Goal: Task Accomplishment & Management: Use online tool/utility

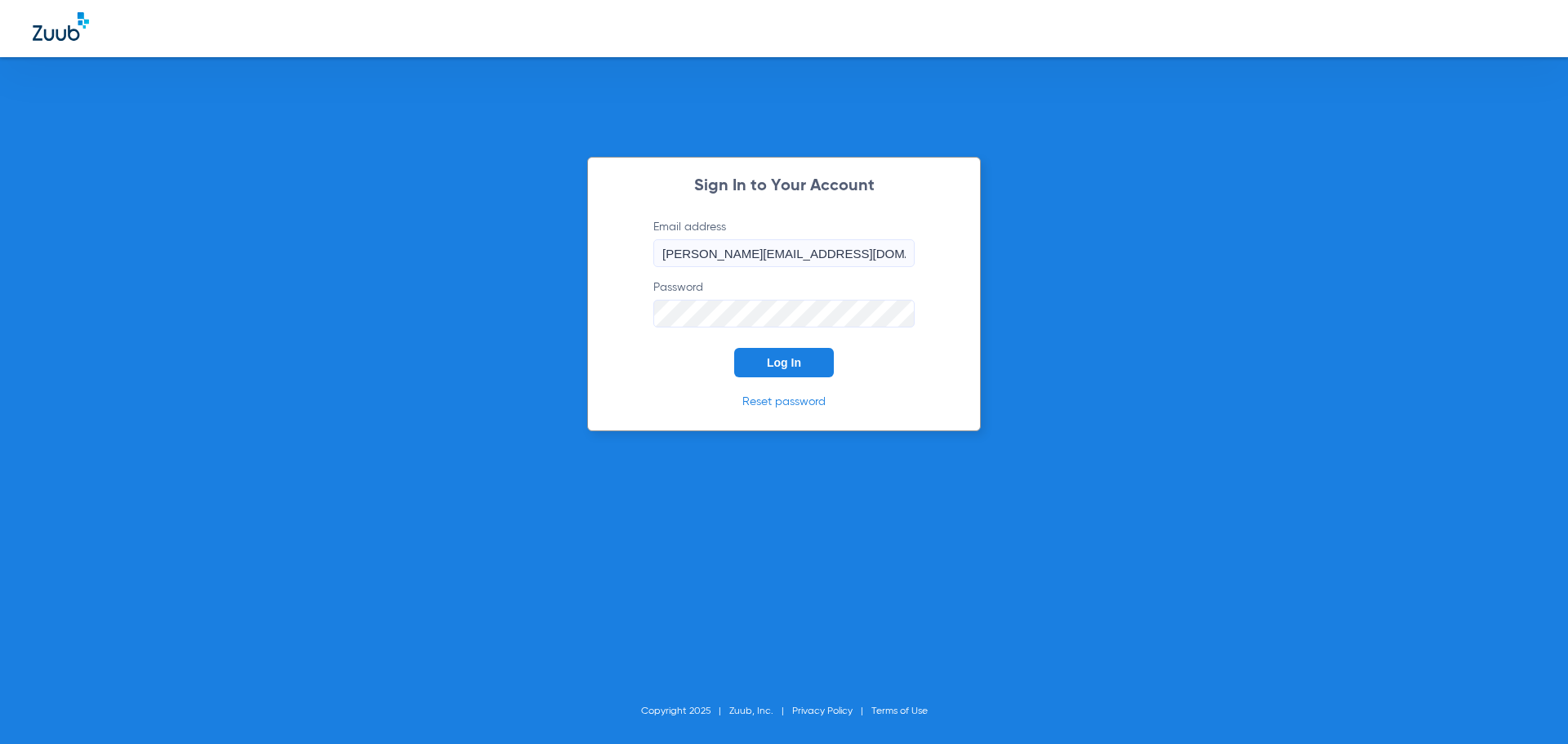
click at [769, 357] on span "Log In" at bounding box center [784, 362] width 34 height 13
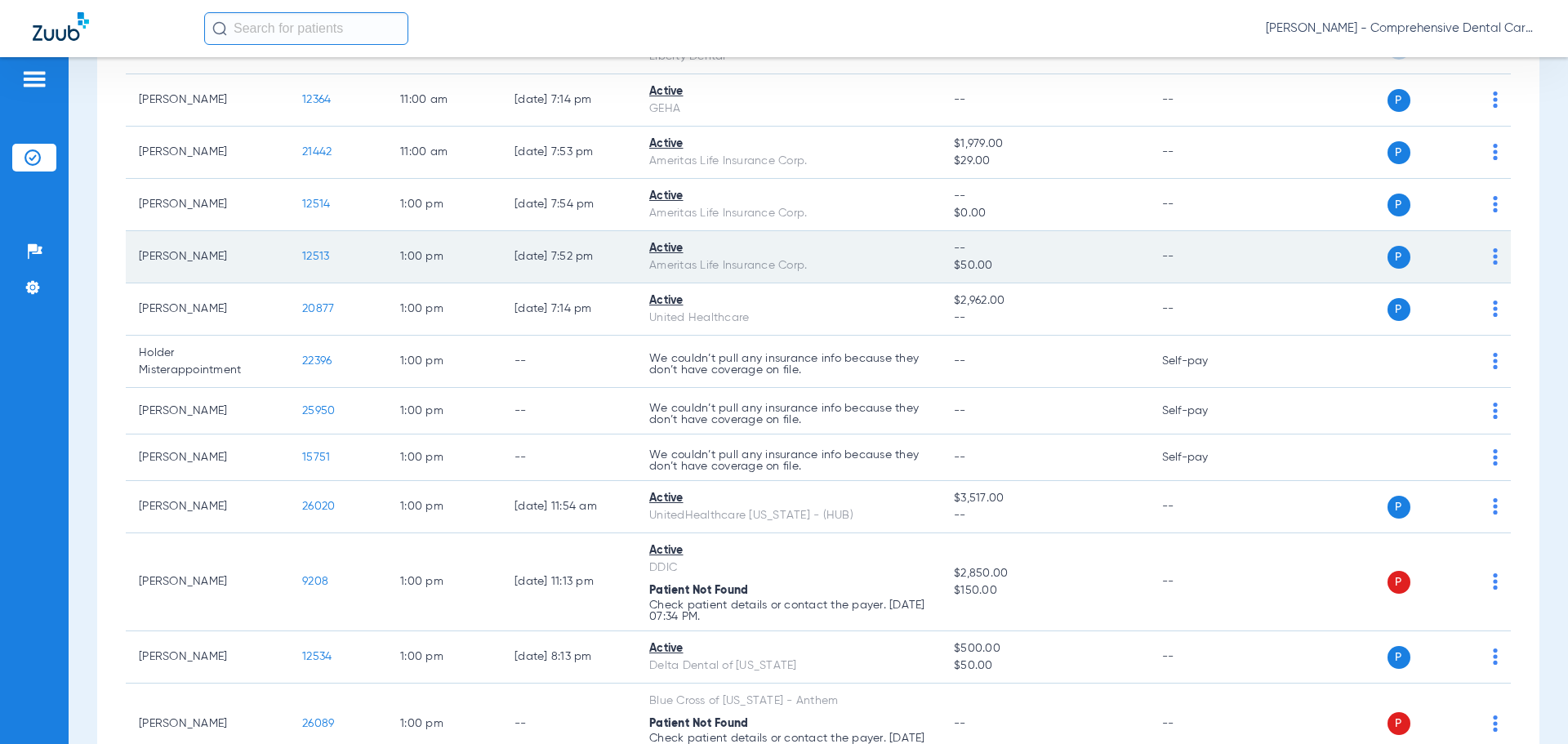
scroll to position [2122, 0]
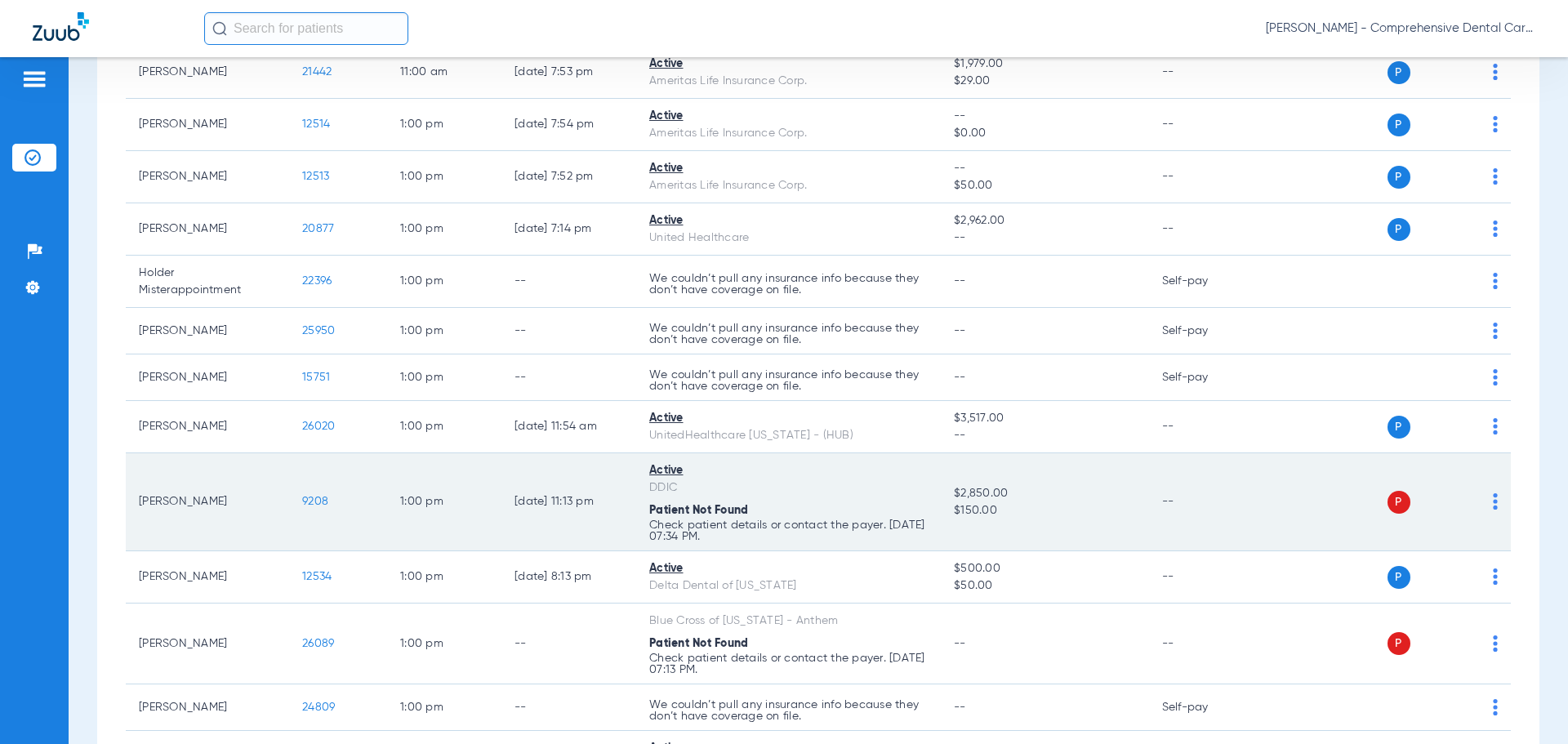
click at [313, 499] on span "9208" at bounding box center [315, 501] width 26 height 11
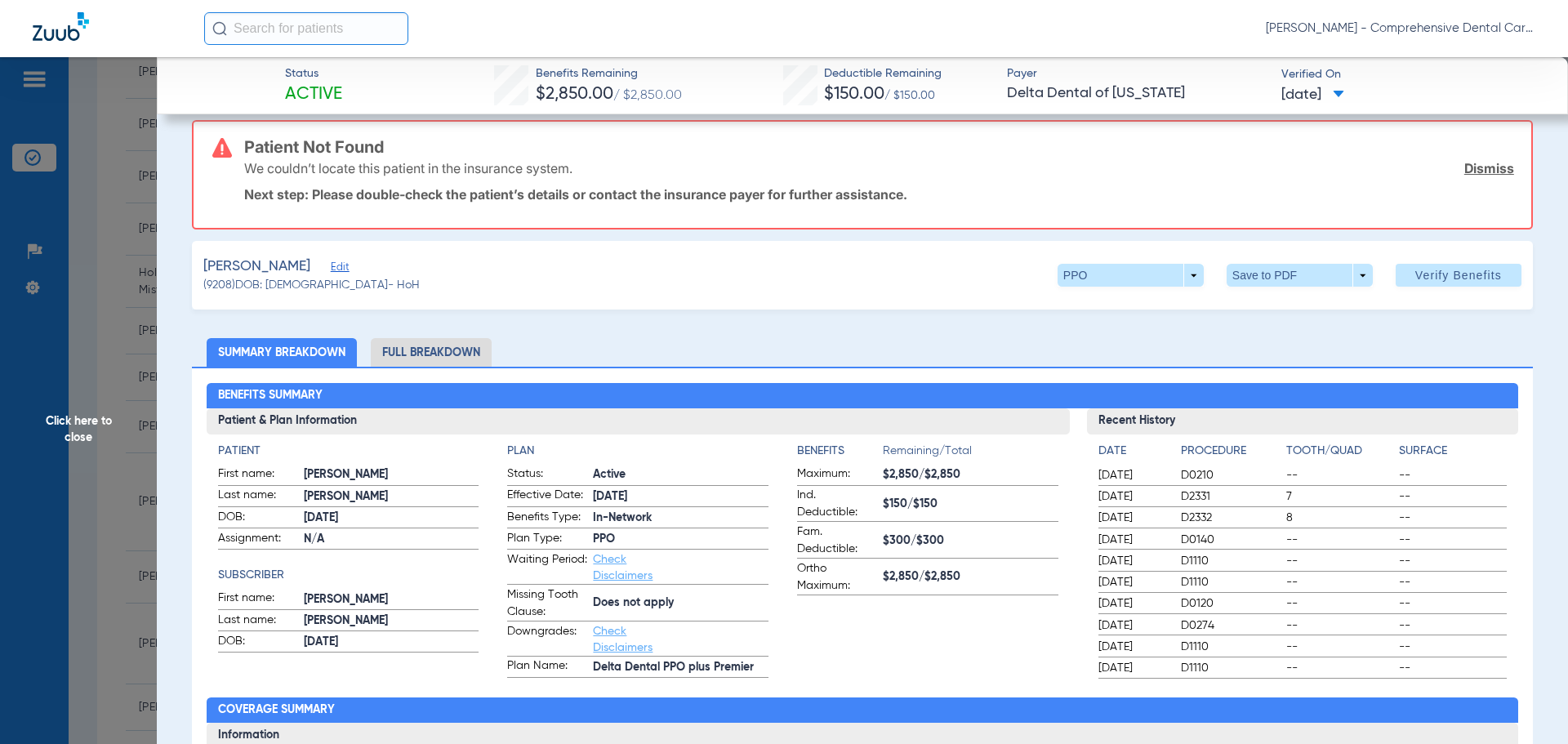
scroll to position [0, 0]
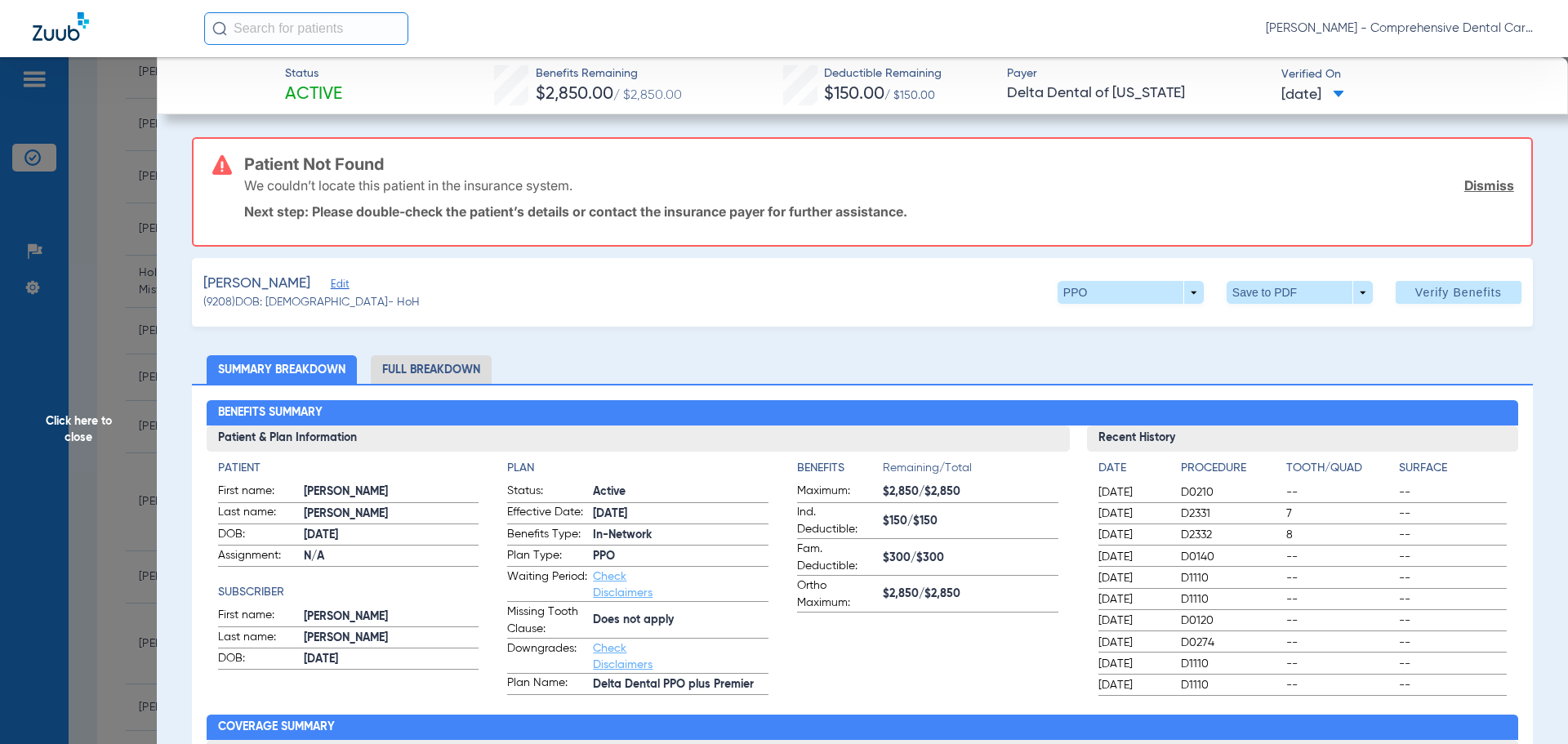
click at [1474, 186] on link "Dismiss" at bounding box center [1490, 185] width 50 height 16
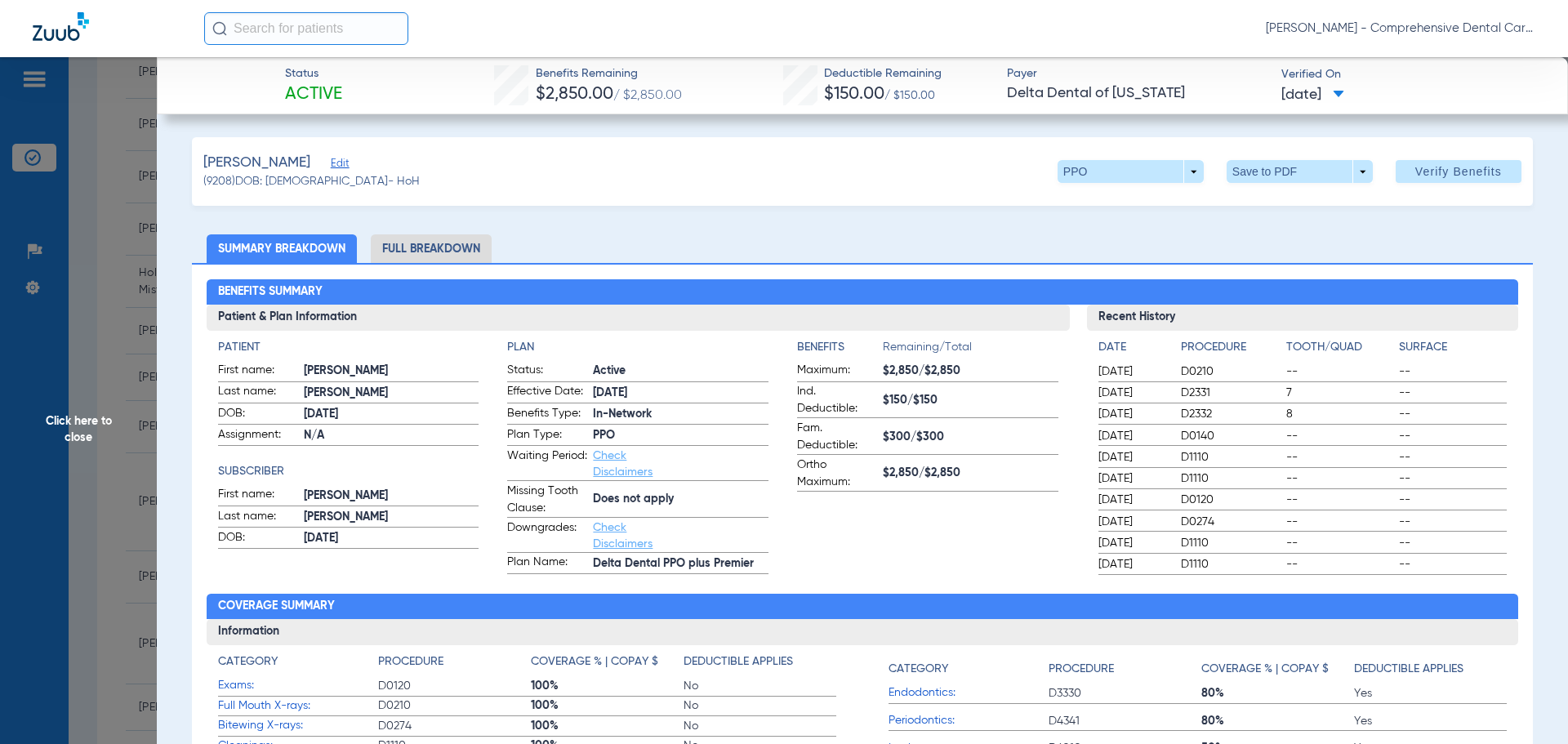
click at [336, 163] on span "Edit" at bounding box center [338, 165] width 15 height 15
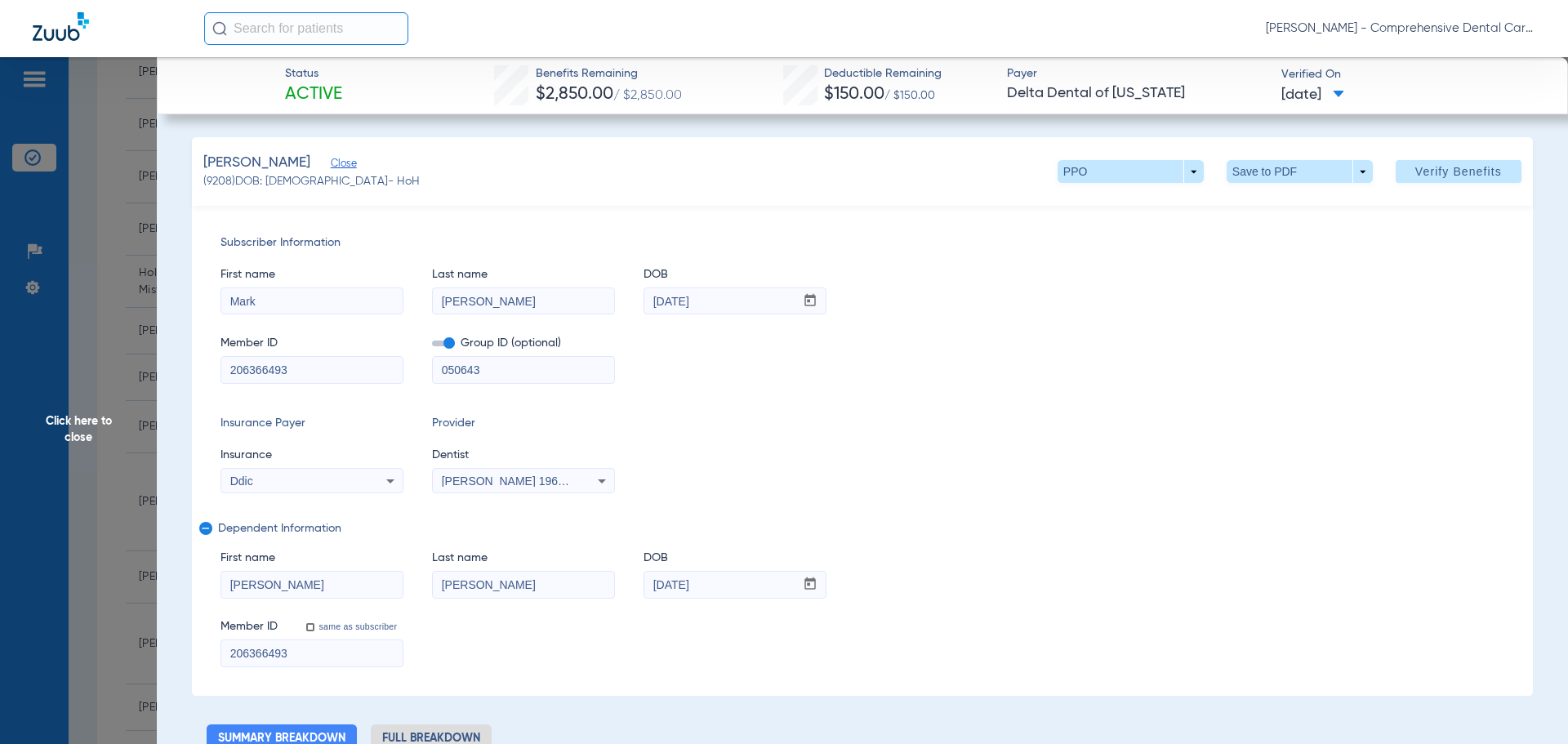
click at [309, 479] on div "Ddic" at bounding box center [296, 480] width 132 height 11
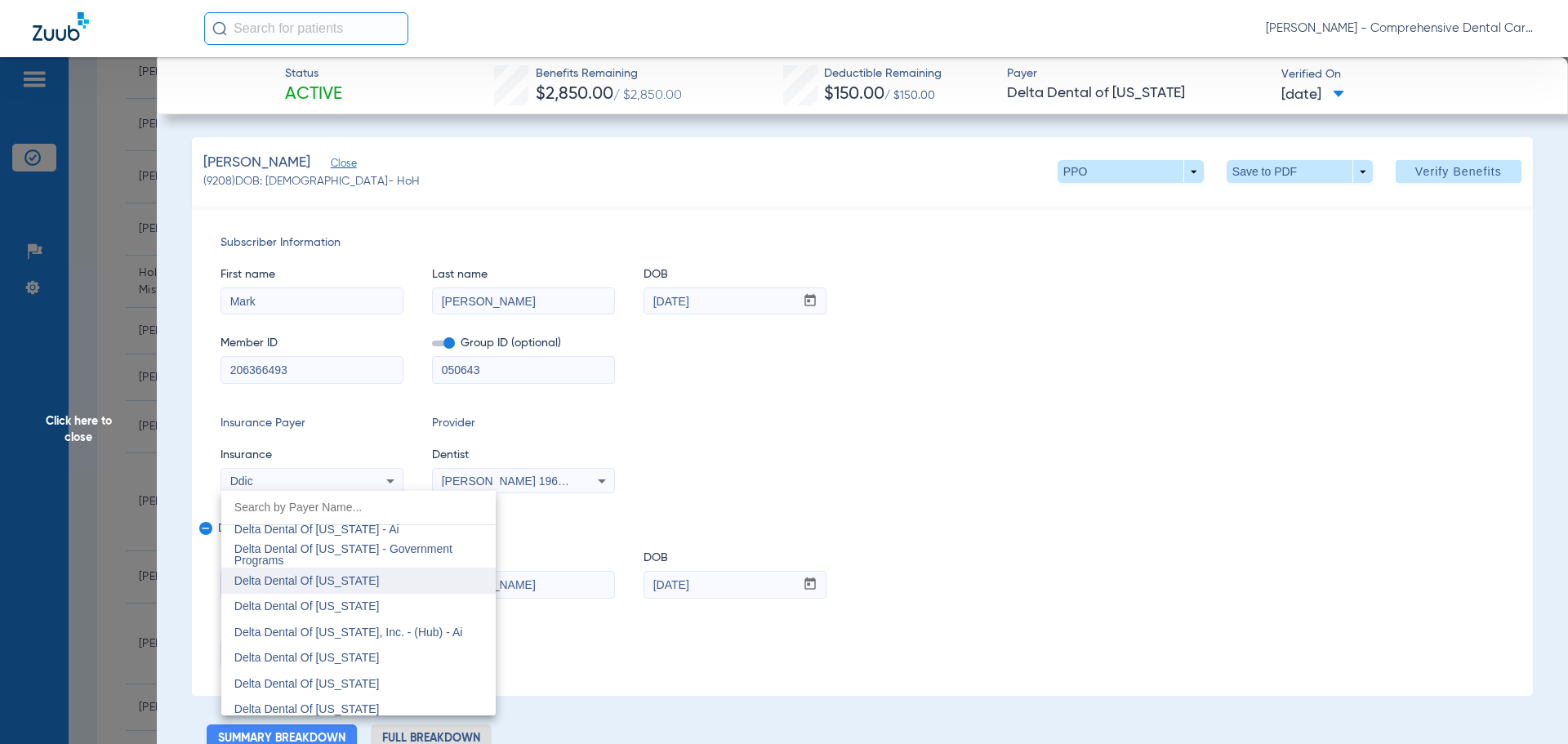
scroll to position [3601, 0]
click at [346, 638] on span "Delta Dental Of [US_STATE]" at bounding box center [307, 637] width 145 height 13
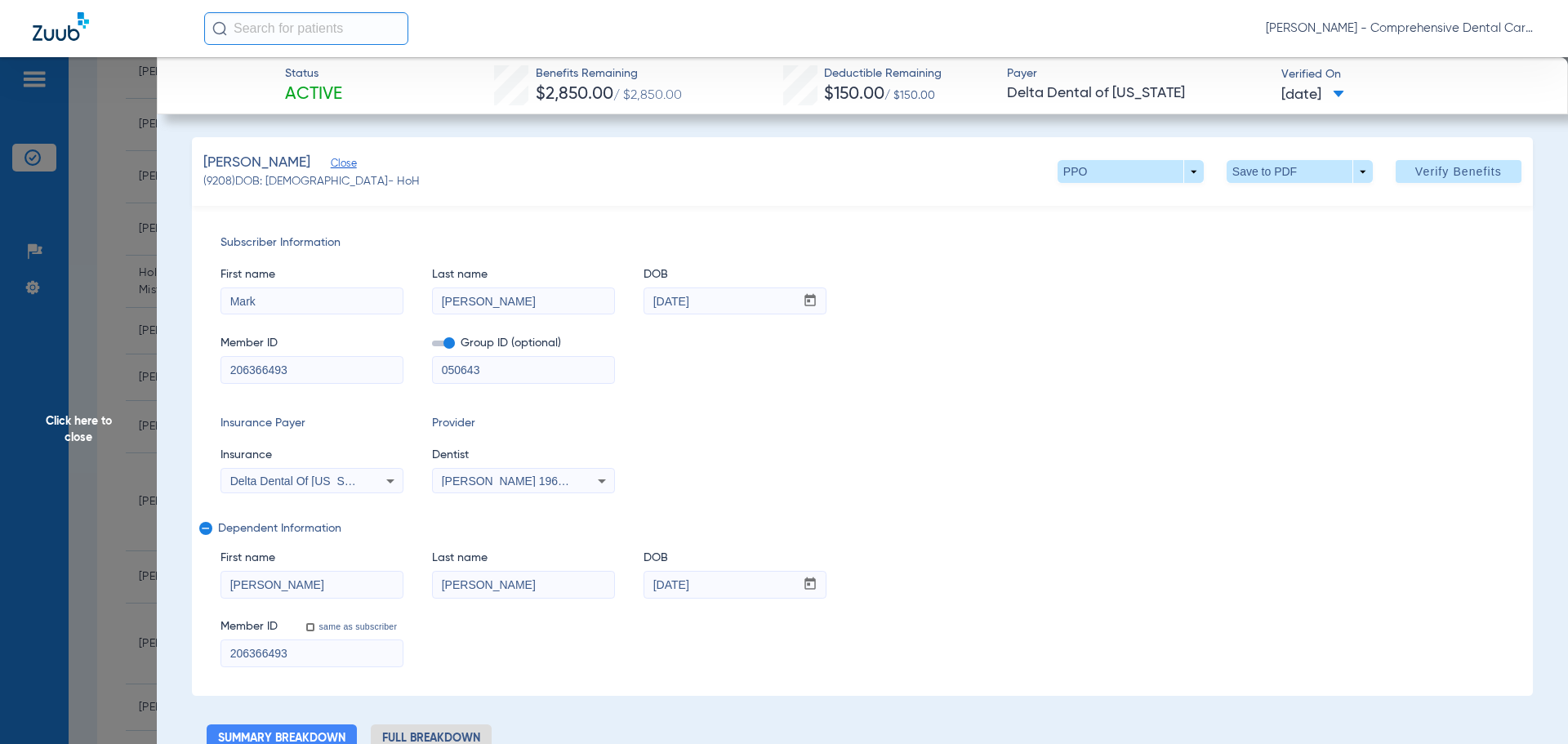
drag, startPoint x: 300, startPoint y: 369, endPoint x: -812, endPoint y: 330, distance: 1112.7
click at [0, 330] on html "[PERSON_NAME] - Comprehensive Dental Care Patients Insurance Verification Setup…" at bounding box center [784, 372] width 1568 height 744
type input "915489253"
click at [1428, 177] on span "Verify Benefits" at bounding box center [1459, 171] width 87 height 13
